Goal: Book appointment/travel/reservation

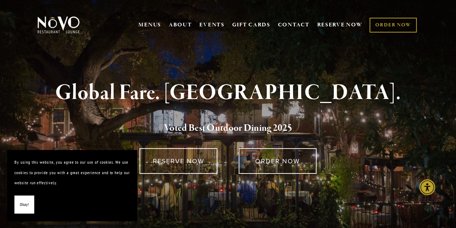
click at [26, 200] on span "Okay!" at bounding box center [24, 204] width 9 height 10
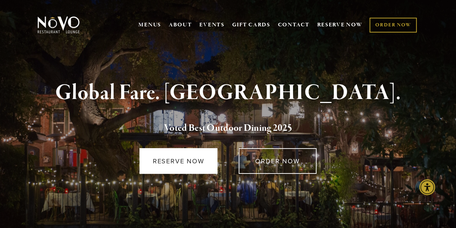
click at [196, 160] on link "RESERVE NOW" at bounding box center [179, 161] width 78 height 26
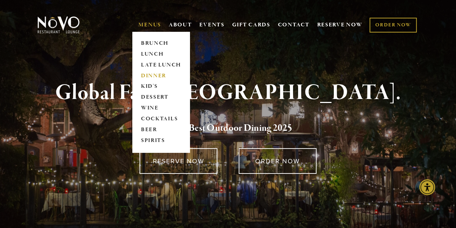
click at [150, 72] on link "DINNER" at bounding box center [160, 75] width 45 height 11
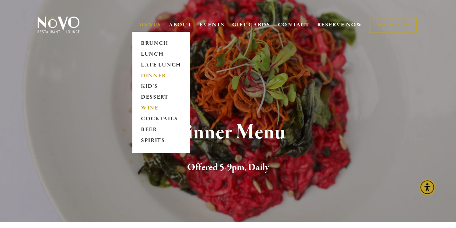
click at [148, 106] on link "WINE" at bounding box center [160, 108] width 45 height 11
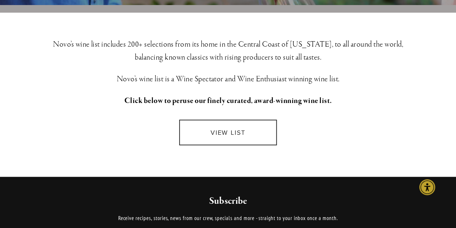
scroll to position [191, 0]
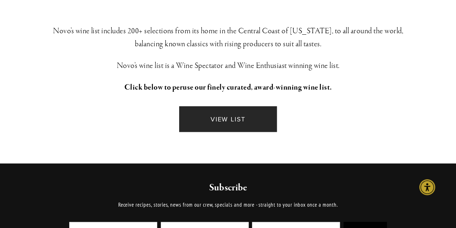
click at [243, 116] on link "VIEW LIST" at bounding box center [228, 119] width 98 height 26
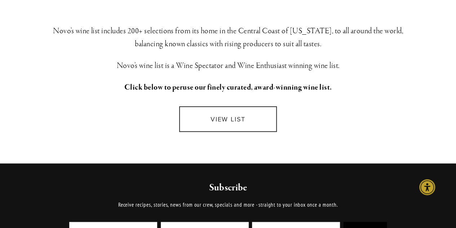
scroll to position [0, 0]
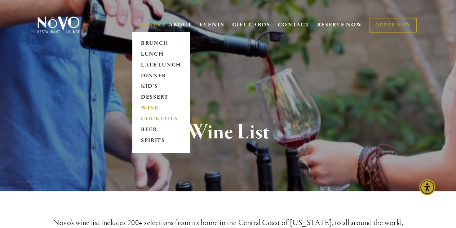
click at [156, 117] on link "COCKTAILS" at bounding box center [160, 119] width 45 height 11
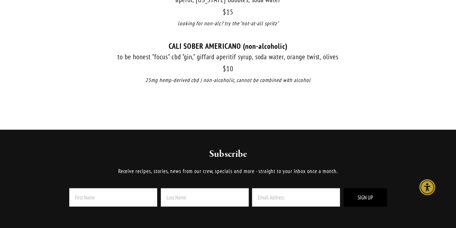
scroll to position [942, 0]
